Goal: Transaction & Acquisition: Book appointment/travel/reservation

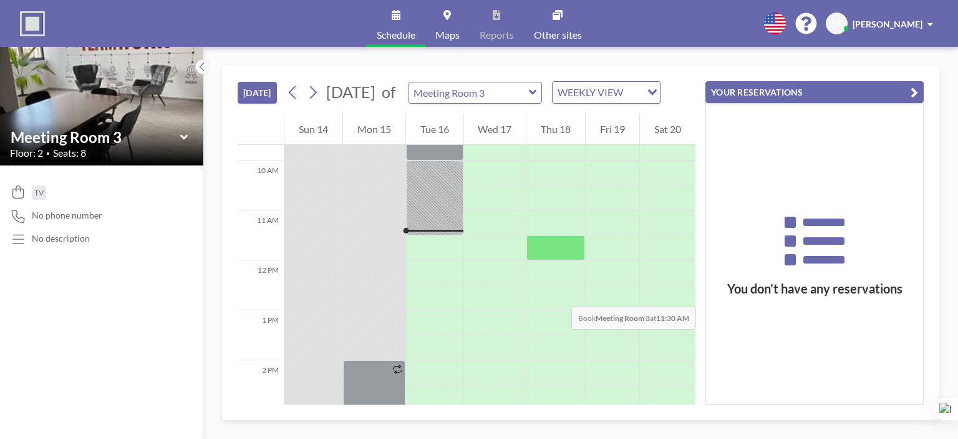
scroll to position [462, 0]
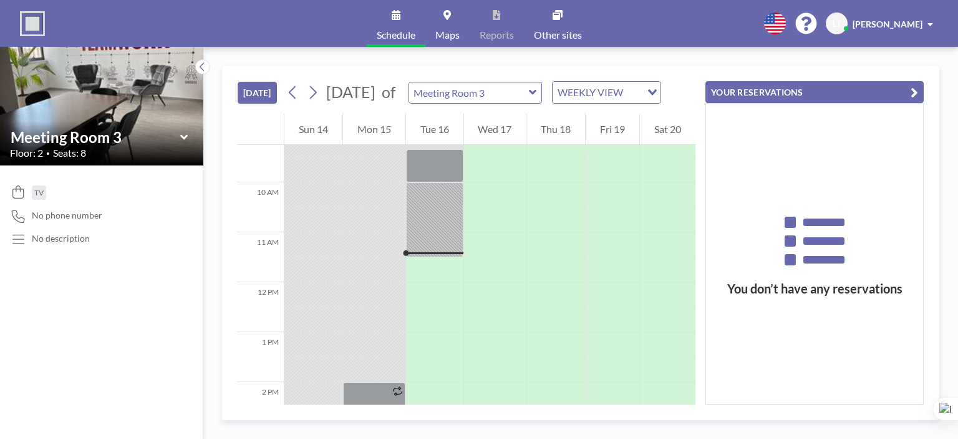
click at [767, 167] on div "You don’t have any reservations" at bounding box center [814, 254] width 217 height 300
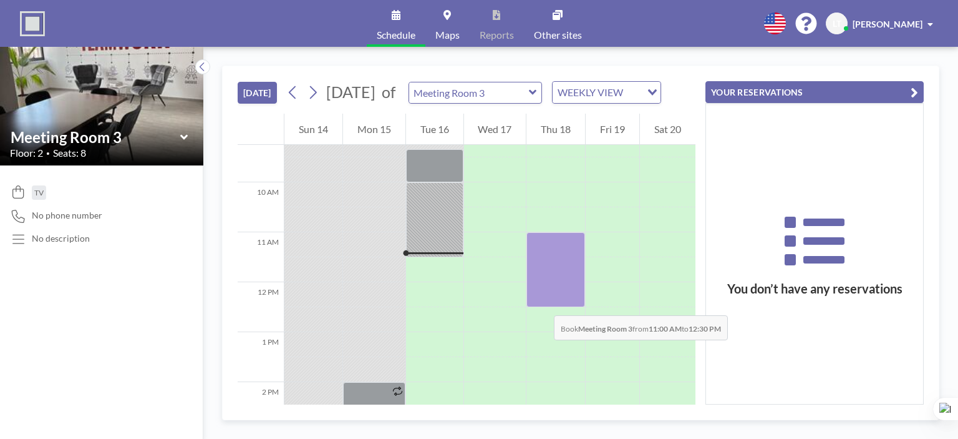
drag, startPoint x: 543, startPoint y: 258, endPoint x: 542, endPoint y: 303, distance: 44.9
click at [542, 303] on div at bounding box center [556, 269] width 59 height 75
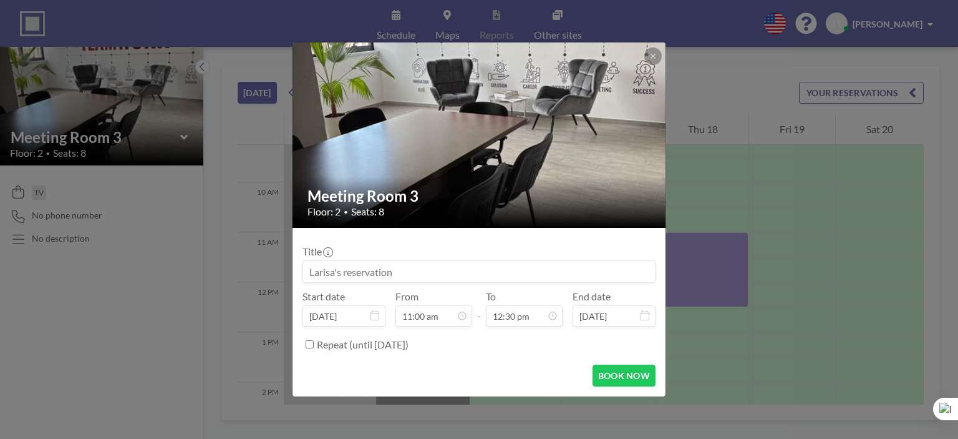
click at [388, 270] on input at bounding box center [479, 271] width 352 height 21
click at [354, 195] on h2 "Meeting Room 3" at bounding box center [480, 196] width 344 height 19
drag, startPoint x: 308, startPoint y: 194, endPoint x: 426, endPoint y: 193, distance: 117.9
click at [426, 193] on h2 "Meeting Room 3" at bounding box center [480, 196] width 344 height 19
copy h2 "Meeting Room 3"
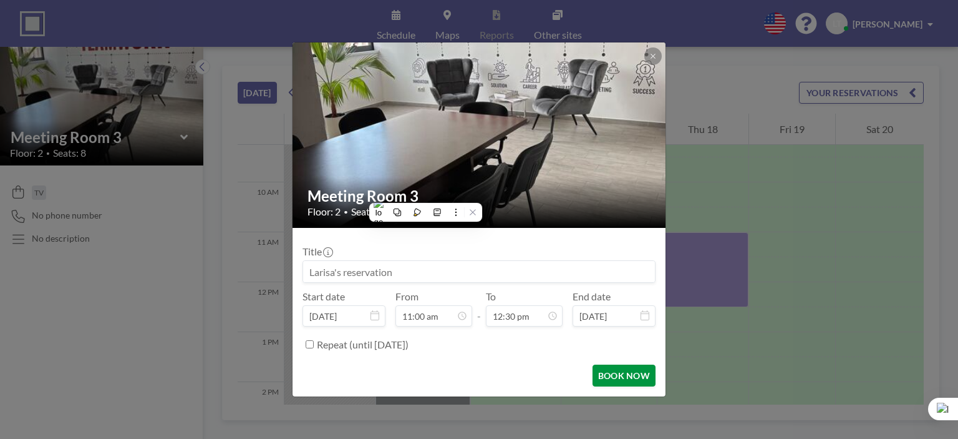
click at [643, 377] on button "BOOK NOW" at bounding box center [624, 375] width 63 height 22
